Goal: Information Seeking & Learning: Learn about a topic

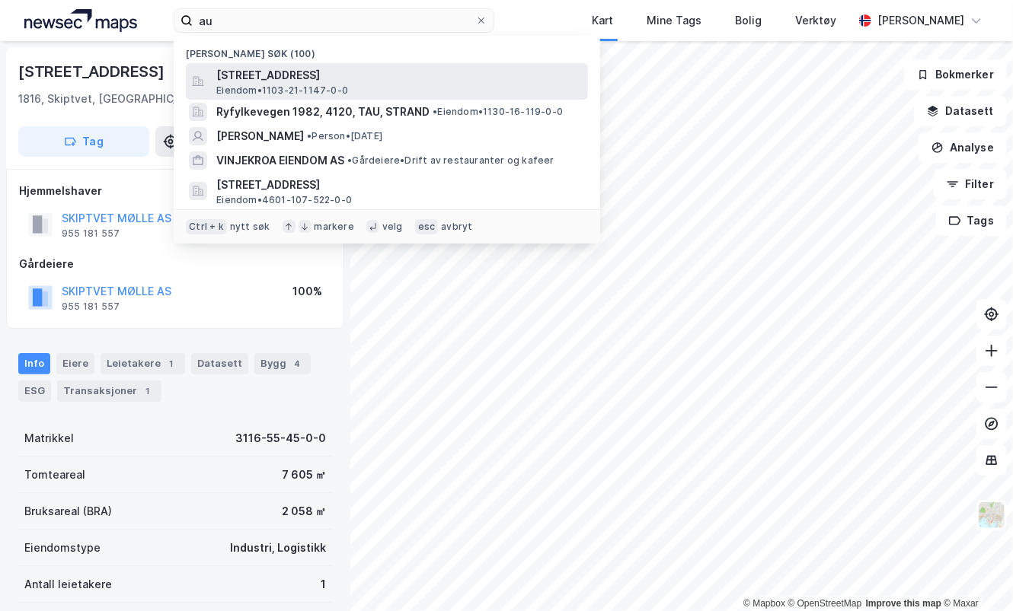
type input "au"
click at [273, 77] on span "[STREET_ADDRESS]" at bounding box center [398, 75] width 365 height 18
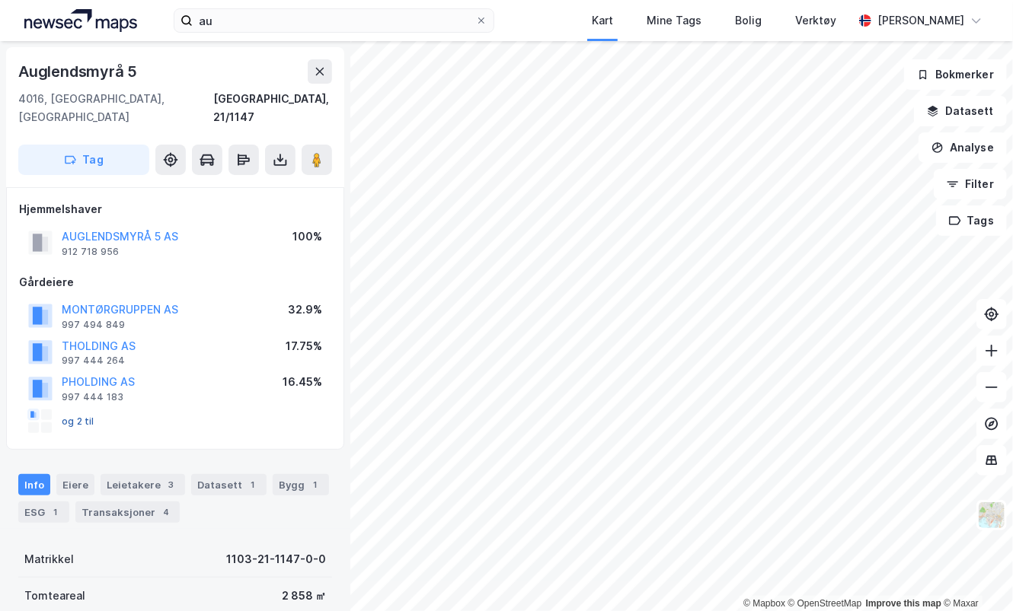
click at [0, 0] on button "og 2 til" at bounding box center [0, 0] width 0 height 0
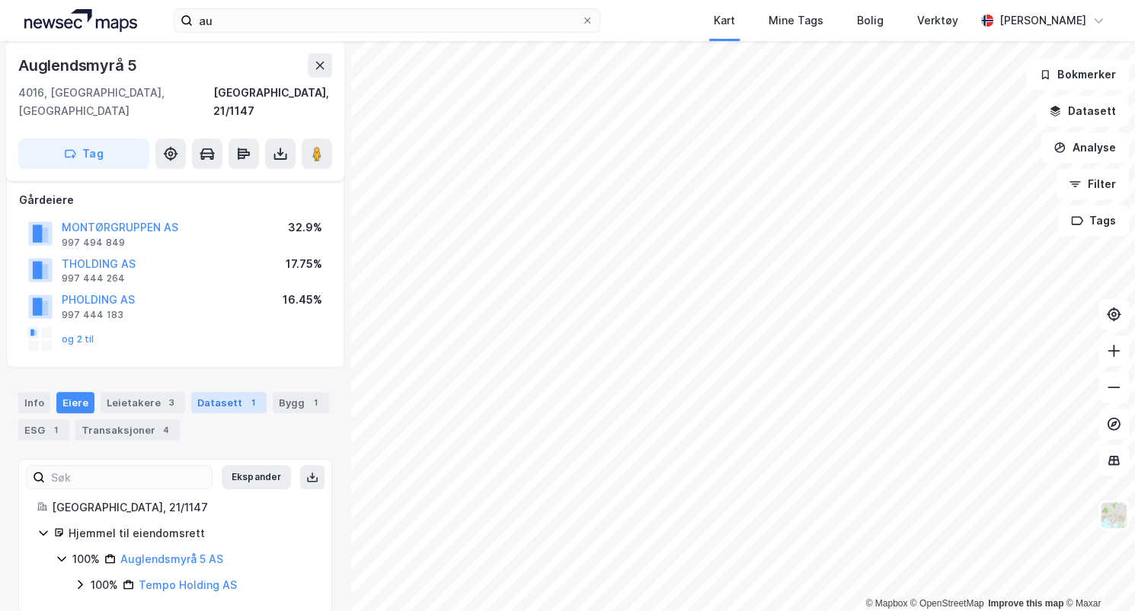
scroll to position [84, 0]
